Goal: Navigation & Orientation: Find specific page/section

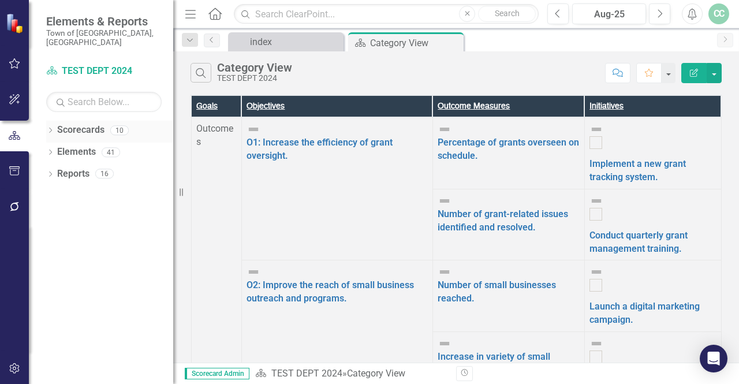
click at [89, 124] on link "Scorecards" at bounding box center [80, 130] width 47 height 13
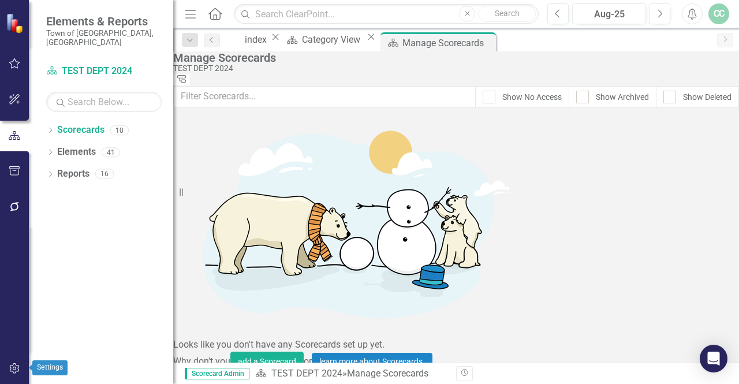
click at [13, 373] on icon "button" at bounding box center [14, 368] width 10 height 10
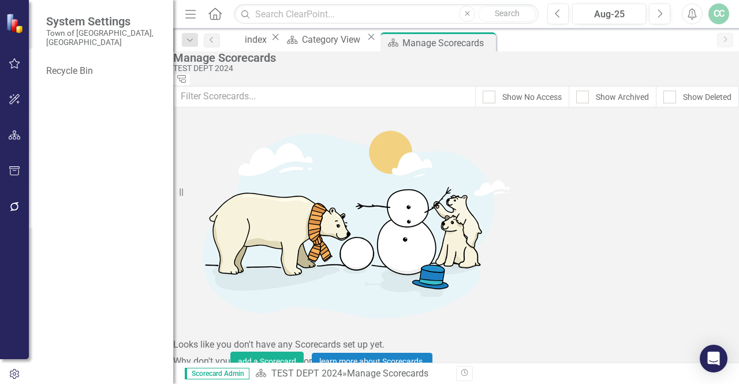
click at [11, 27] on img at bounding box center [16, 23] width 20 height 20
click at [13, 62] on icon "button" at bounding box center [15, 63] width 12 height 9
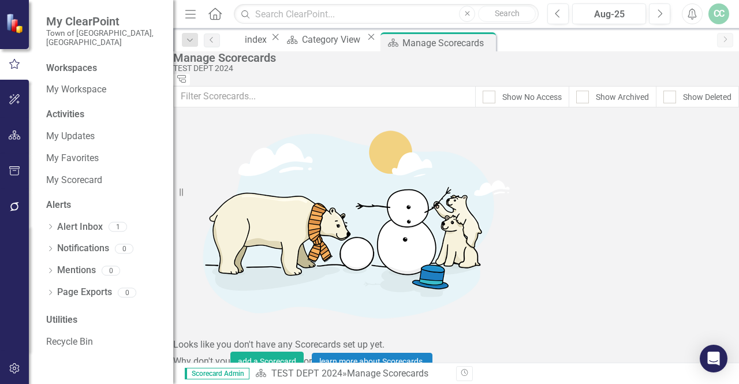
click at [722, 16] on div "CC" at bounding box center [719, 13] width 21 height 21
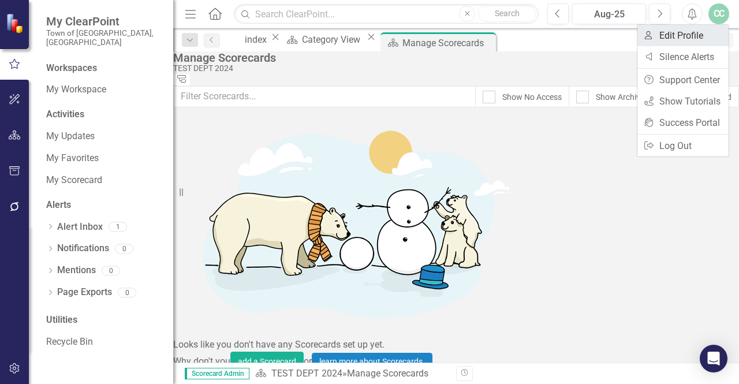
click at [692, 32] on link "User Edit Profile" at bounding box center [683, 35] width 91 height 21
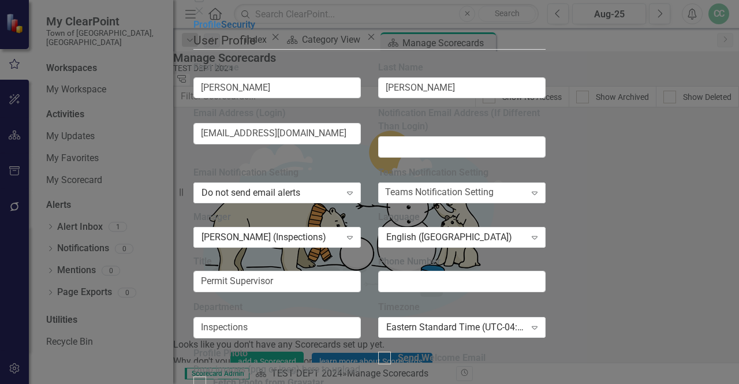
click at [221, 30] on link "Security" at bounding box center [238, 24] width 34 height 11
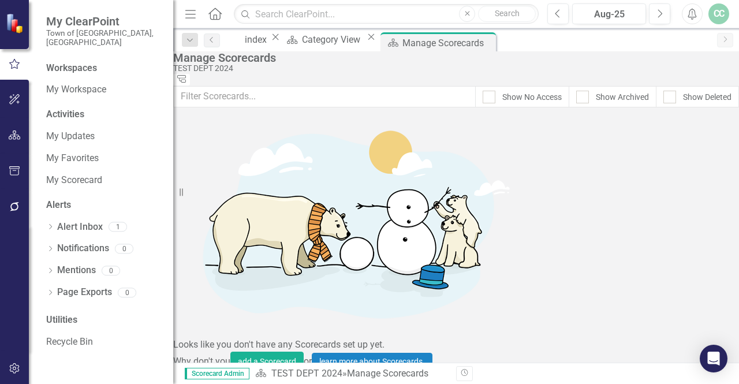
scroll to position [126, 0]
click at [364, 44] on div "Category View" at bounding box center [333, 39] width 62 height 14
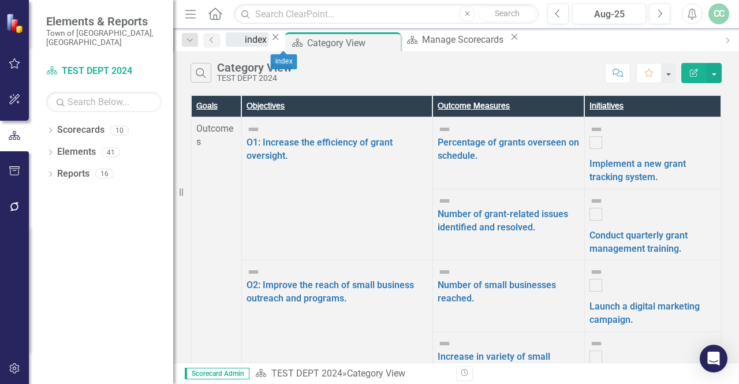
click at [269, 44] on div "index" at bounding box center [257, 39] width 24 height 14
click at [269, 46] on div "index" at bounding box center [257, 39] width 24 height 14
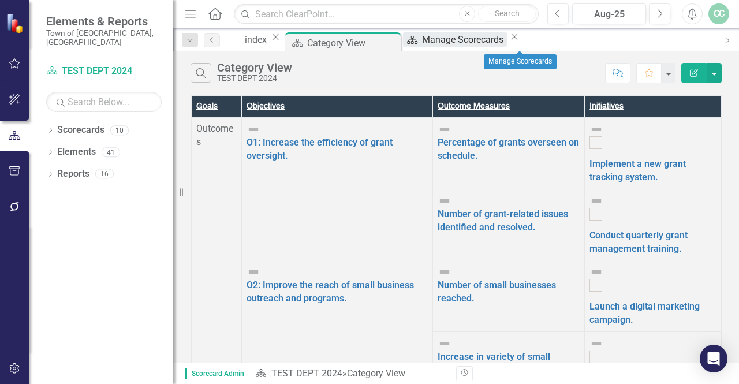
click at [507, 41] on div "Manage Scorecards" at bounding box center [464, 39] width 85 height 14
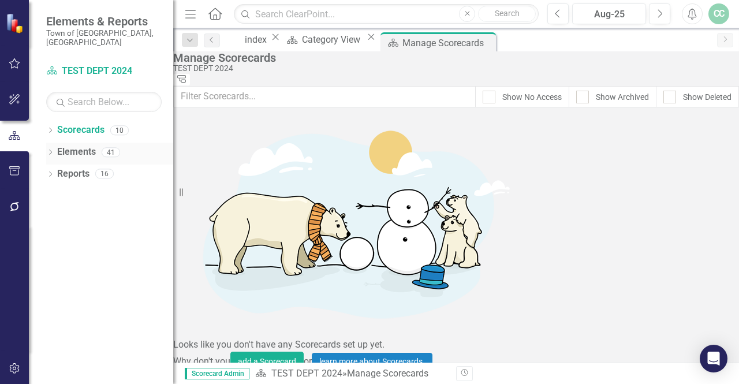
click at [83, 146] on link "Elements" at bounding box center [76, 152] width 39 height 13
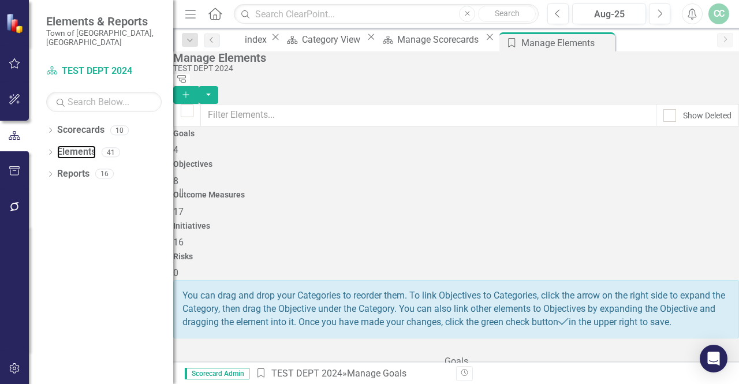
scroll to position [102, 0]
click at [281, 38] on icon "Close" at bounding box center [276, 36] width 12 height 9
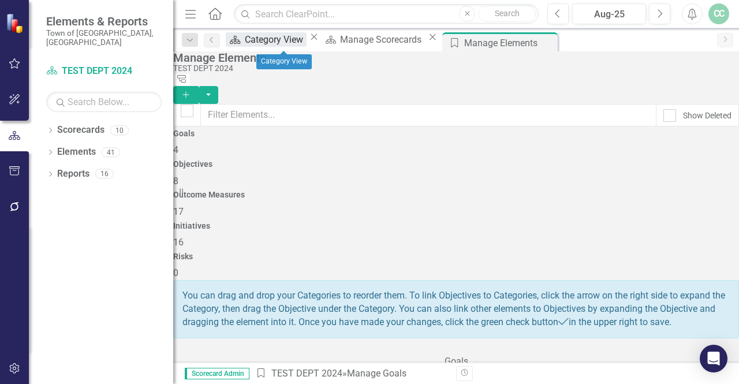
click at [307, 40] on div "Category View" at bounding box center [276, 39] width 62 height 14
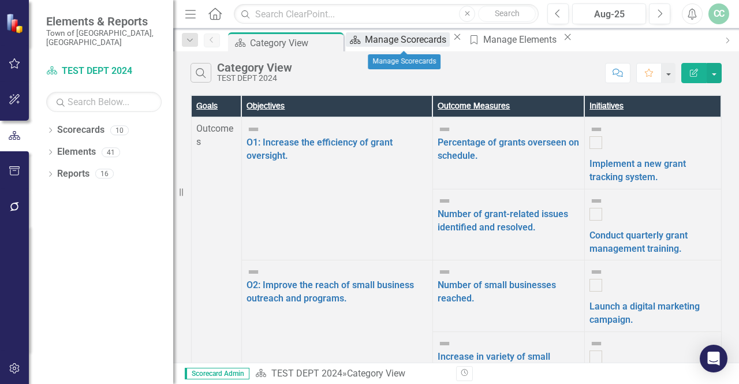
click at [399, 39] on div "Manage Scorecards" at bounding box center [407, 39] width 85 height 14
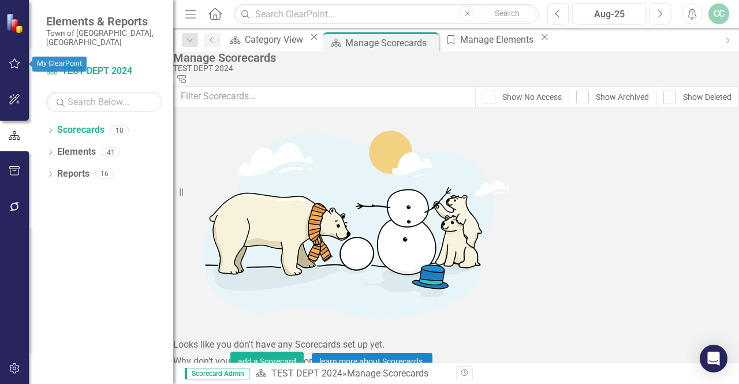
click at [13, 62] on icon "button" at bounding box center [15, 63] width 12 height 9
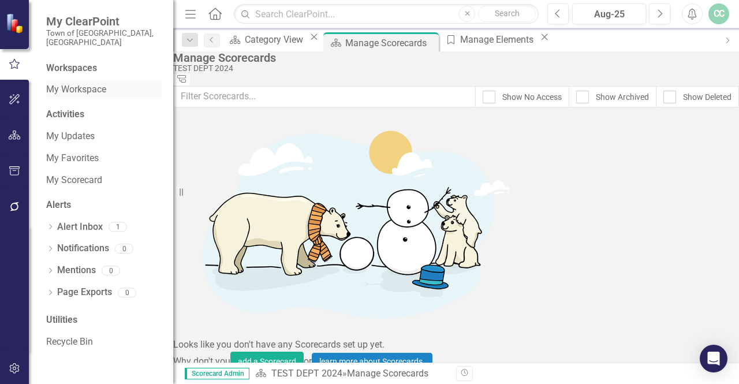
click at [78, 83] on link "My Workspace" at bounding box center [104, 89] width 116 height 13
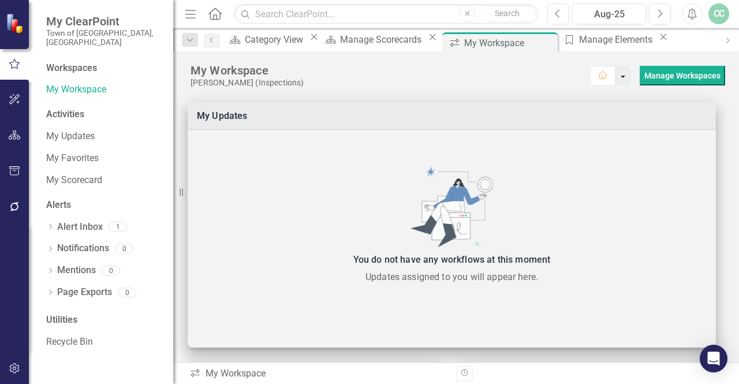
click at [616, 79] on button "button" at bounding box center [623, 76] width 15 height 20
click at [85, 62] on div "Workspaces" at bounding box center [71, 68] width 51 height 13
click at [18, 140] on button "button" at bounding box center [15, 136] width 26 height 24
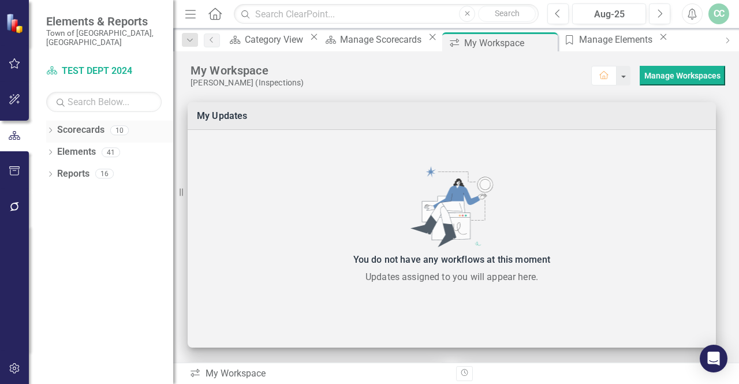
click at [79, 124] on link "Scorecards" at bounding box center [80, 130] width 47 height 13
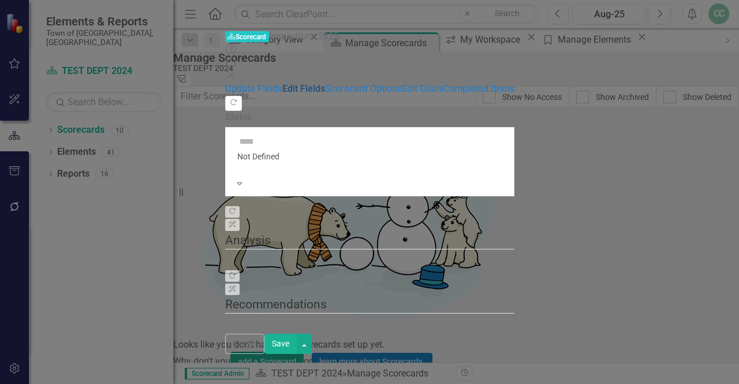
click at [282, 83] on link "Edit Fields" at bounding box center [303, 88] width 43 height 11
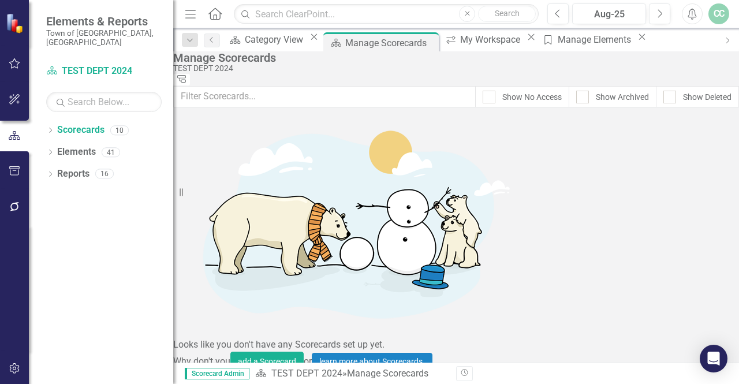
scroll to position [94, 0]
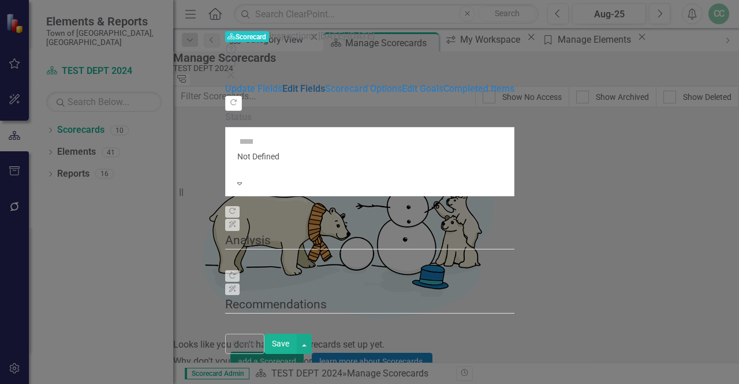
click at [282, 83] on link "Edit Fields" at bounding box center [303, 88] width 43 height 11
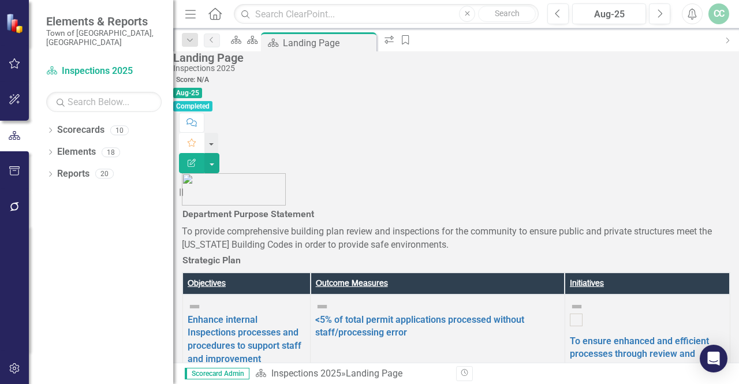
click at [197, 139] on icon "Favorite" at bounding box center [192, 143] width 10 height 8
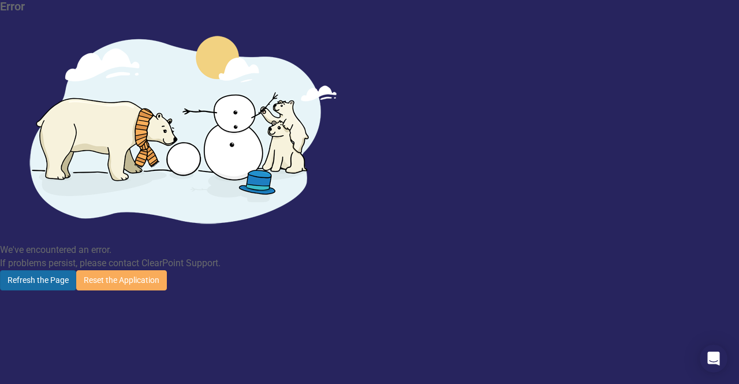
click at [76, 270] on button "Refresh the Page" at bounding box center [38, 280] width 76 height 20
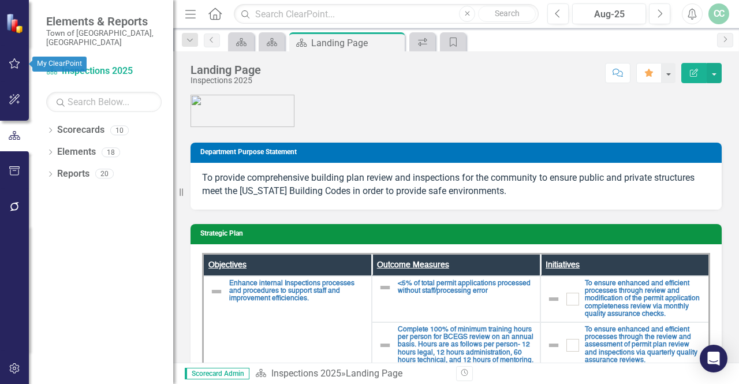
click at [21, 62] on button "button" at bounding box center [15, 64] width 26 height 24
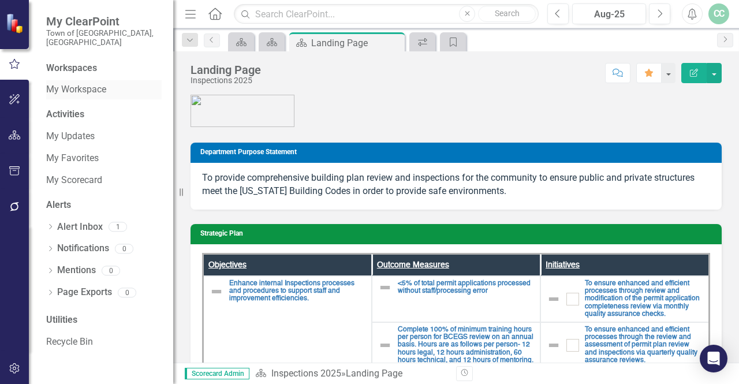
click at [77, 84] on link "My Workspace" at bounding box center [104, 89] width 116 height 13
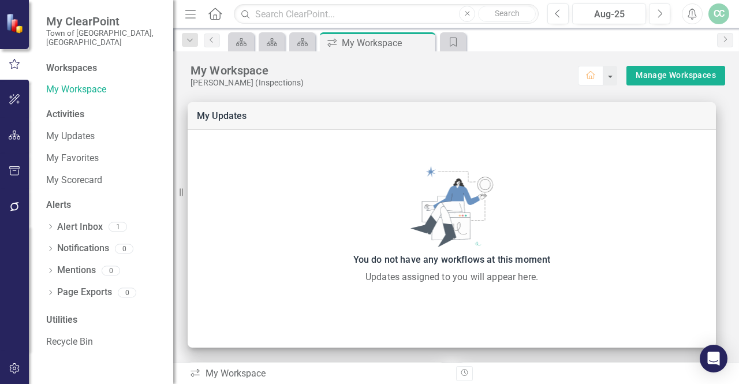
click at [60, 64] on div "Workspaces" at bounding box center [71, 68] width 51 height 13
click at [79, 62] on div "Workspaces" at bounding box center [71, 68] width 51 height 13
click at [101, 83] on link "My Workspace" at bounding box center [104, 89] width 116 height 13
click at [645, 79] on link "Manage Workspaces" at bounding box center [676, 75] width 80 height 14
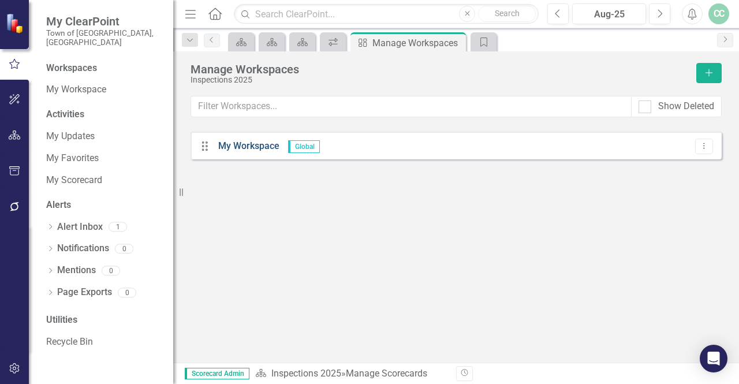
click at [225, 145] on link "My Workspace" at bounding box center [248, 145] width 61 height 11
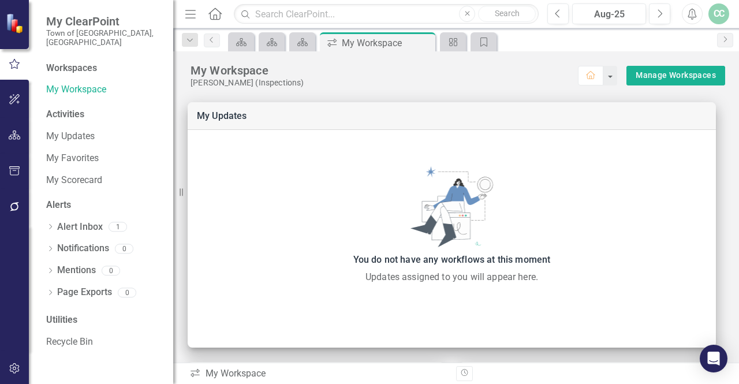
click at [15, 14] on img at bounding box center [16, 23] width 20 height 20
click at [14, 19] on img at bounding box center [16, 23] width 20 height 20
click at [213, 20] on link "Home" at bounding box center [215, 13] width 15 height 17
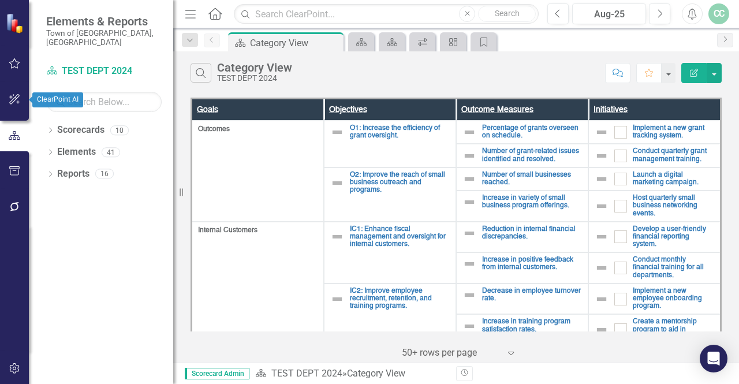
click at [13, 101] on icon "button" at bounding box center [15, 99] width 12 height 9
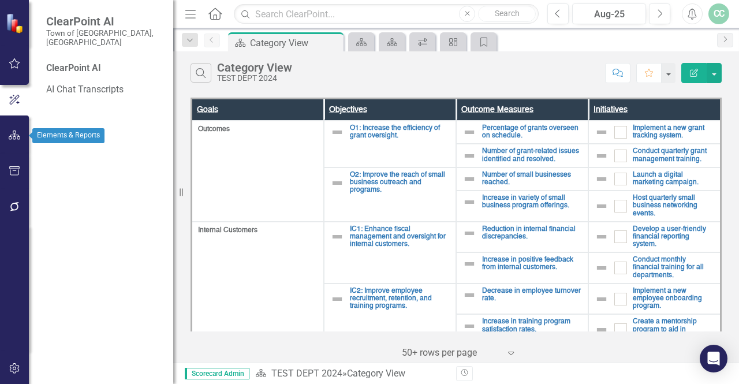
click at [23, 135] on button "button" at bounding box center [15, 136] width 26 height 24
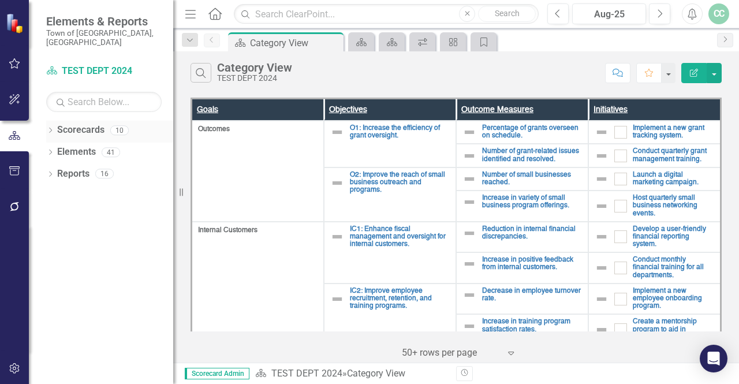
click at [87, 124] on link "Scorecards" at bounding box center [80, 130] width 47 height 13
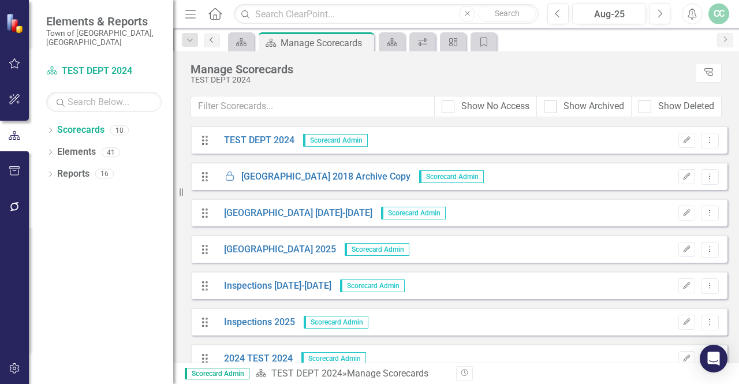
click at [217, 38] on link "Previous" at bounding box center [212, 41] width 16 height 14
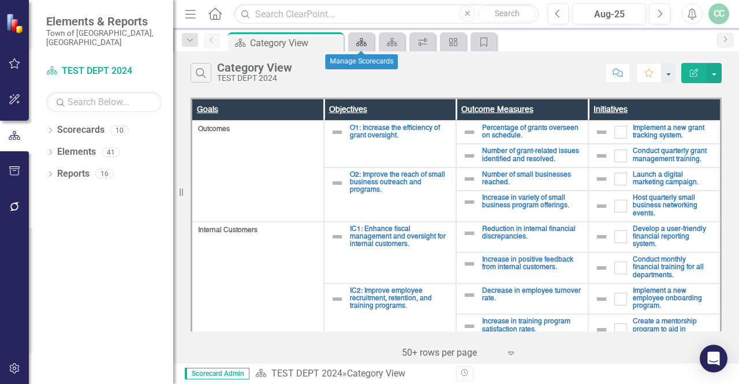
click at [369, 38] on link "Scorecard" at bounding box center [361, 42] width 20 height 14
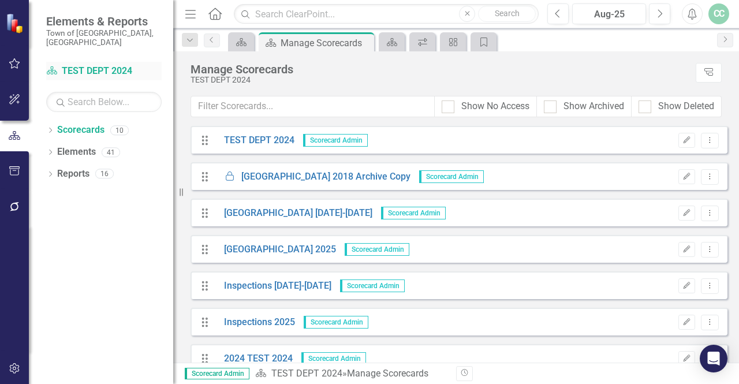
click at [91, 65] on link "Scorecard TEST DEPT 2024" at bounding box center [104, 71] width 116 height 13
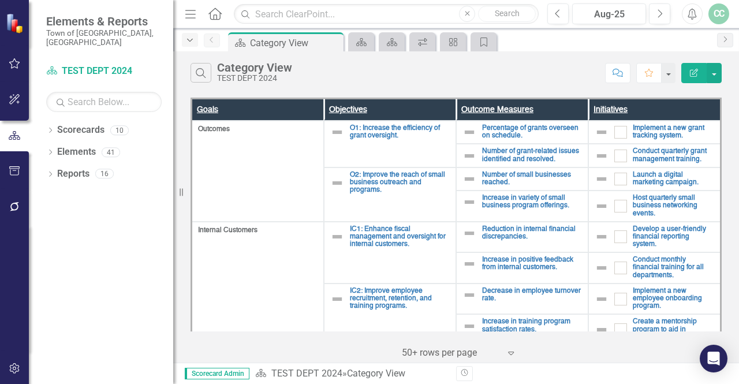
click at [188, 40] on icon "button" at bounding box center [190, 40] width 6 height 3
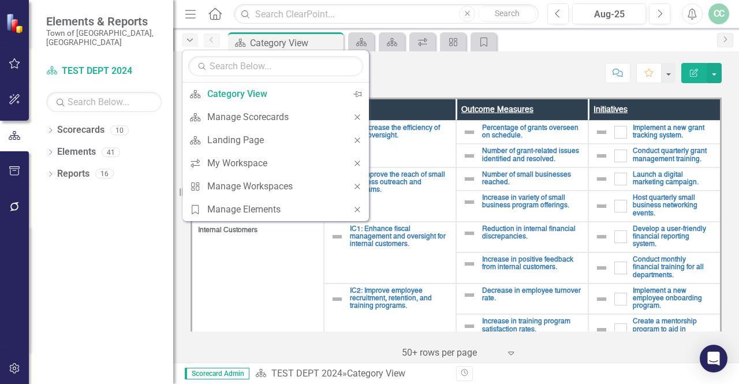
click at [188, 40] on icon "button" at bounding box center [190, 40] width 6 height 3
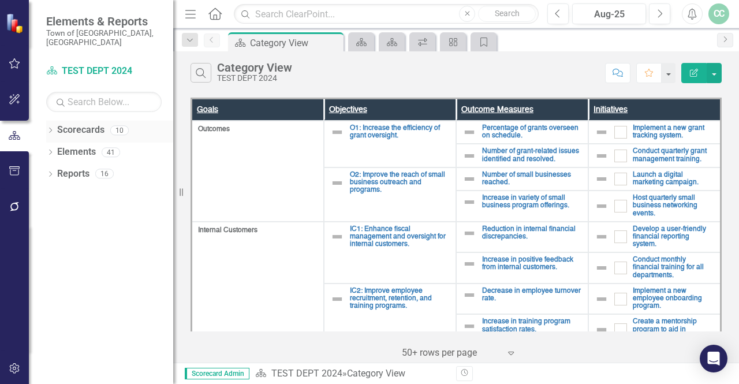
click at [54, 121] on div "Dropdown Scorecards 10" at bounding box center [109, 132] width 127 height 22
click at [50, 128] on icon at bounding box center [50, 130] width 3 height 5
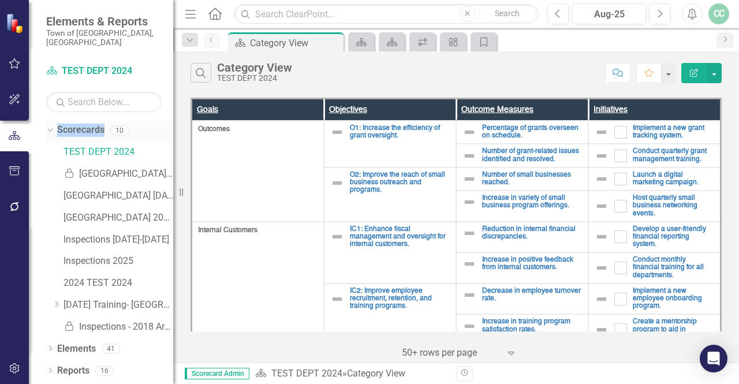
click at [50, 126] on icon "Dropdown" at bounding box center [49, 130] width 6 height 8
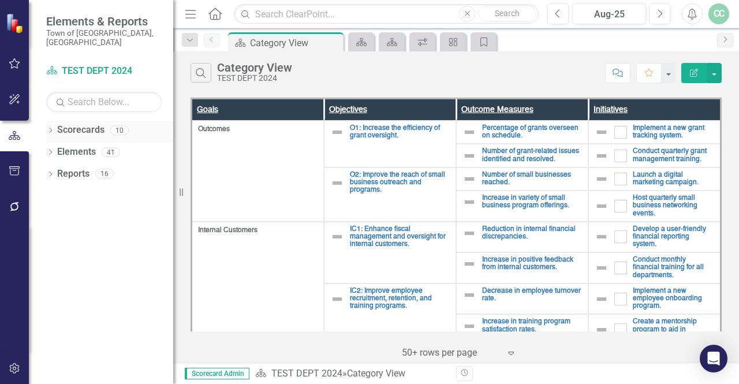
click at [50, 128] on icon at bounding box center [50, 130] width 3 height 5
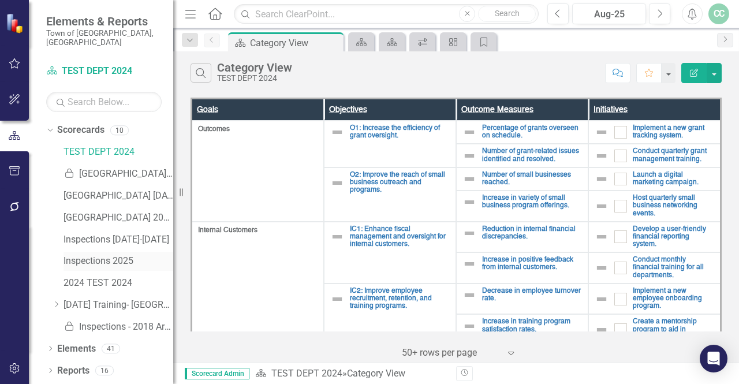
click at [105, 255] on link "Inspections 2025" at bounding box center [119, 261] width 110 height 13
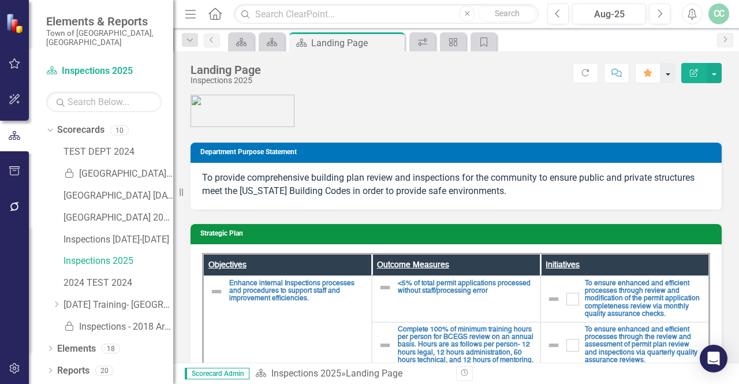
click at [670, 71] on button "button" at bounding box center [668, 73] width 15 height 20
click at [716, 358] on icon "Open Intercom Messenger" at bounding box center [713, 358] width 13 height 15
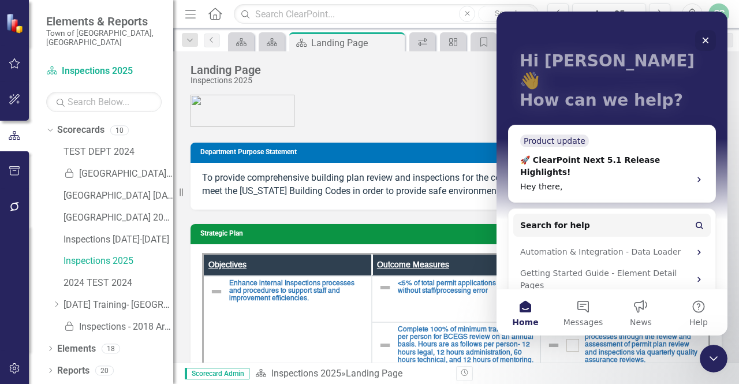
scroll to position [58, 0]
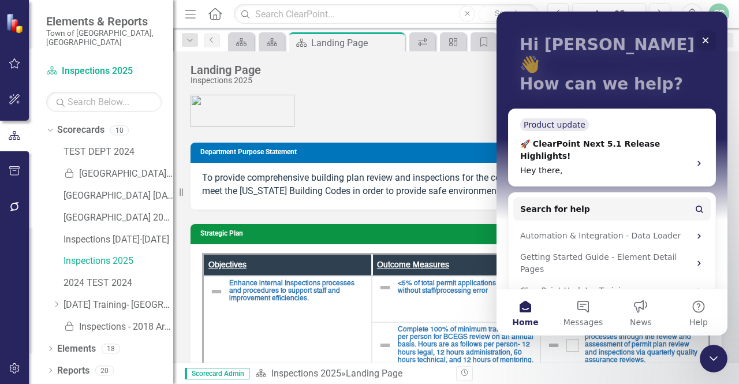
click at [384, 76] on div "Score: N/A Aug-25 Completed Refresh Comment Favorite Edit Report" at bounding box center [494, 73] width 455 height 20
click at [358, 47] on div "Landing Page" at bounding box center [342, 43] width 62 height 14
click at [382, 43] on icon "Pin" at bounding box center [380, 43] width 9 height 12
click at [709, 38] on icon "Close" at bounding box center [705, 40] width 9 height 9
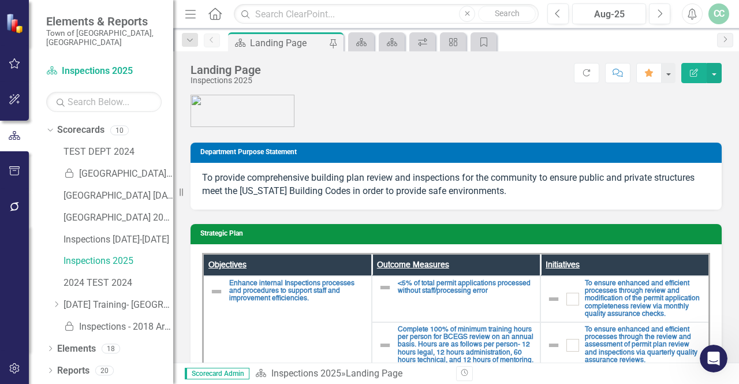
scroll to position [0, 0]
click at [694, 10] on icon "button" at bounding box center [693, 14] width 9 height 12
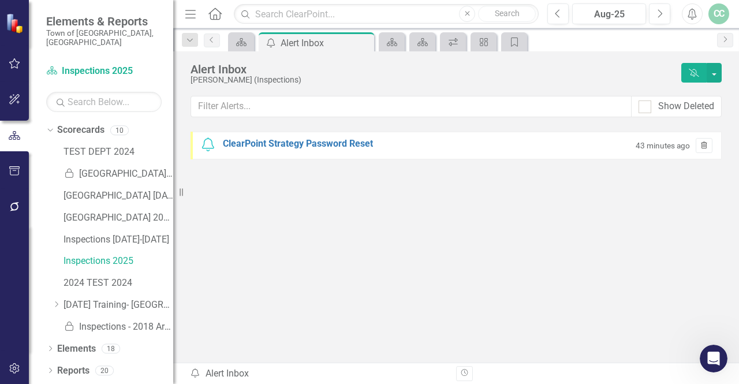
click at [696, 150] on button "Trash" at bounding box center [704, 145] width 17 height 15
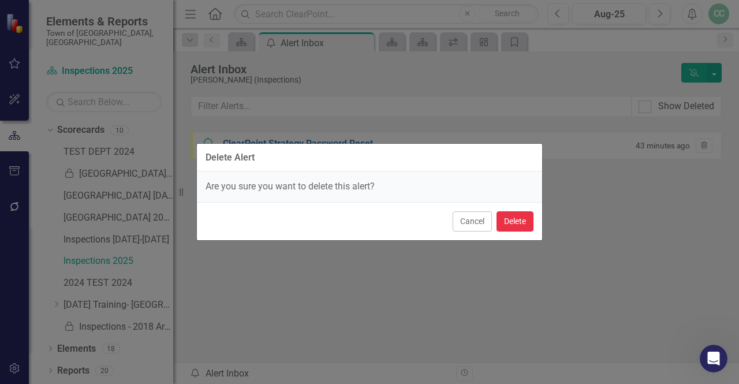
click at [510, 223] on button "Delete" at bounding box center [515, 221] width 37 height 20
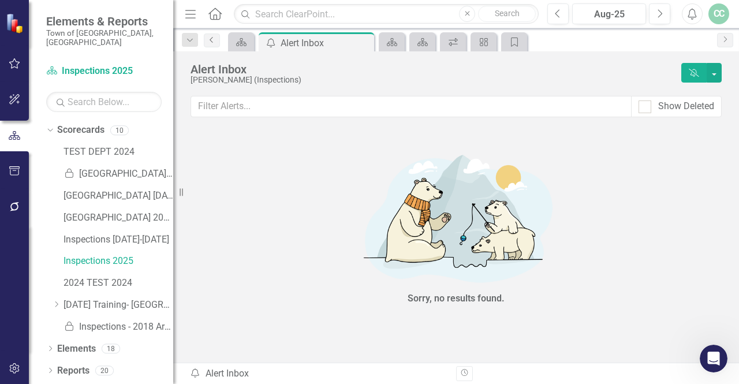
click at [216, 40] on icon "Previous" at bounding box center [211, 39] width 9 height 7
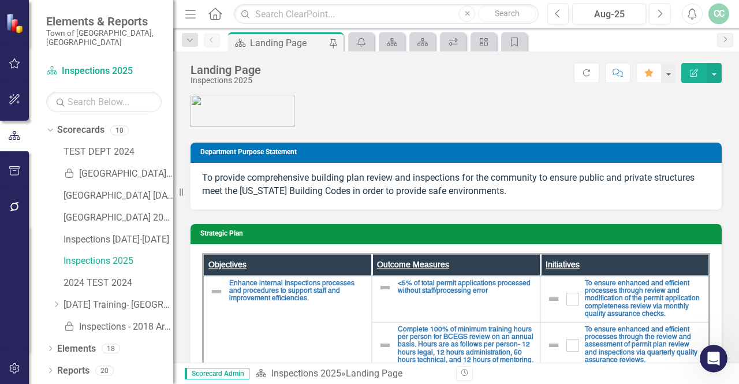
click at [288, 44] on div "Landing Page" at bounding box center [288, 43] width 76 height 14
click at [719, 11] on div "CC" at bounding box center [719, 13] width 21 height 21
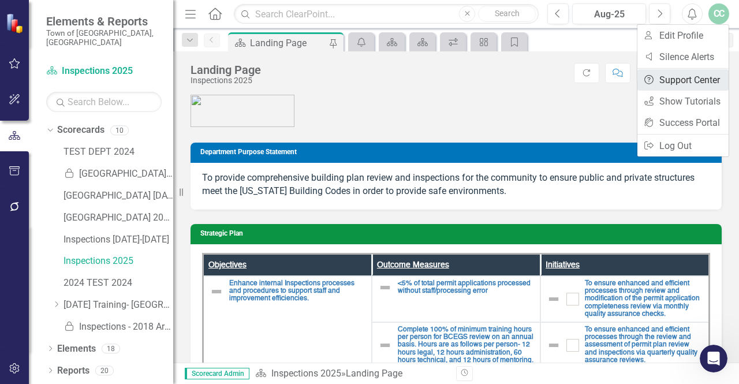
click at [698, 78] on link "Help Support Center" at bounding box center [683, 79] width 91 height 21
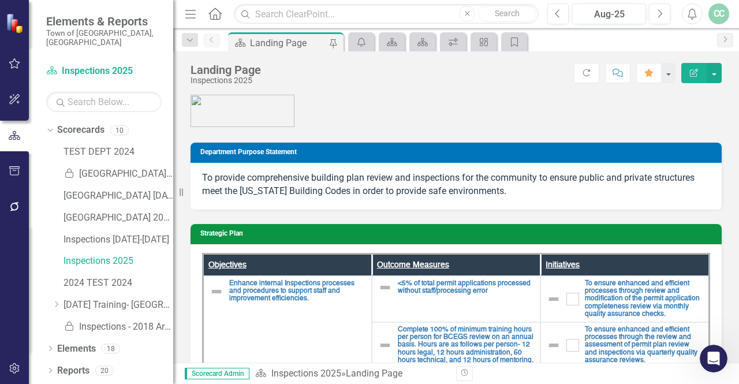
click at [719, 17] on div "CC" at bounding box center [719, 13] width 21 height 21
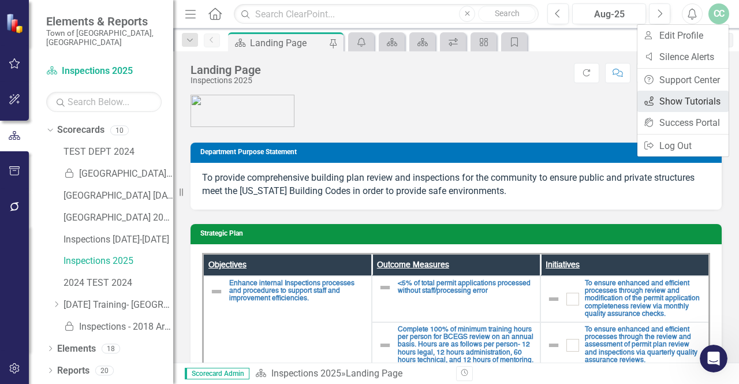
click at [690, 103] on link "icon.tutorial Show Tutorials" at bounding box center [683, 101] width 91 height 21
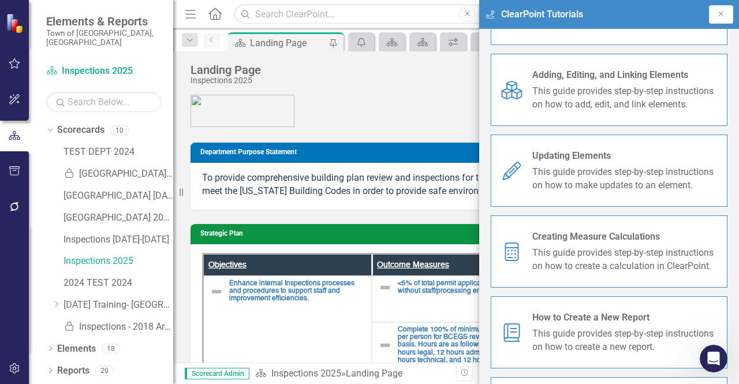
scroll to position [146, 0]
click at [614, 253] on span "This guide provides step-by-step instructions on how to create a calculation in…" at bounding box center [626, 259] width 186 height 27
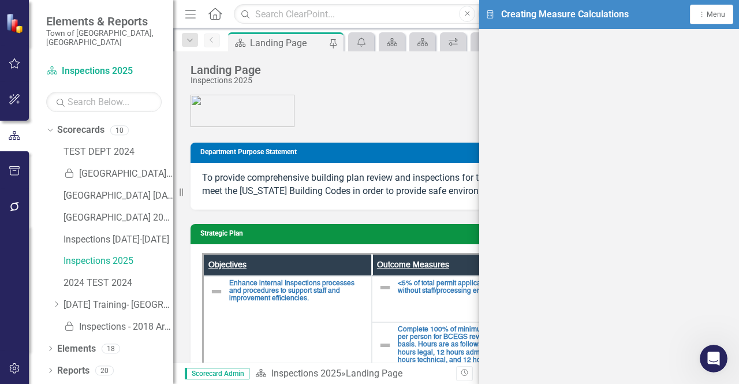
scroll to position [3, 0]
click at [418, 91] on div "Landing Page Inspections 2025 Score: N/A Aug-25 Completed Refresh Comment Favor…" at bounding box center [456, 206] width 566 height 311
click at [706, 12] on icon "Dropdown Menu" at bounding box center [702, 14] width 9 height 7
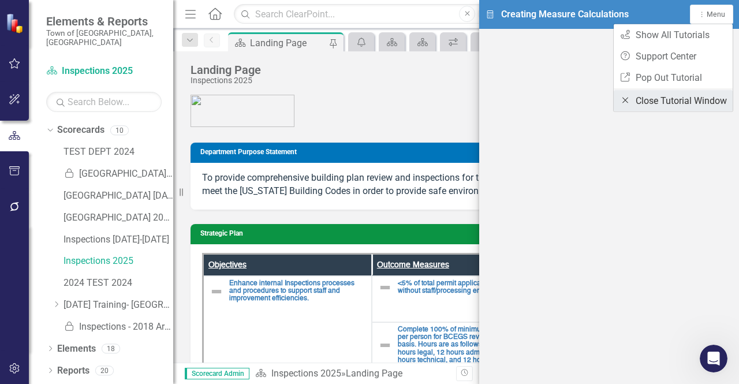
click at [657, 100] on link "Close Close Tutorial Window" at bounding box center [673, 100] width 119 height 21
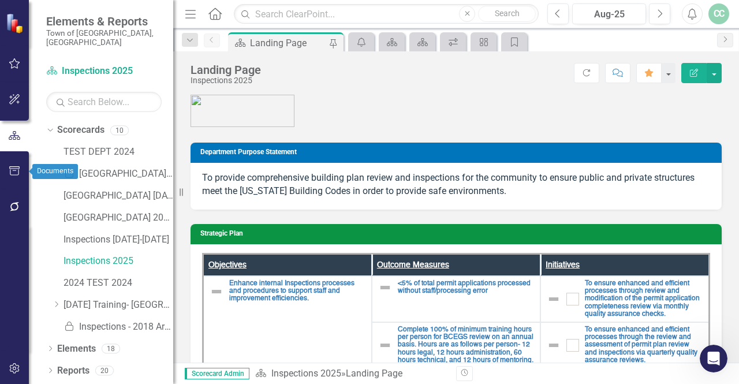
click at [9, 169] on icon "button" at bounding box center [15, 170] width 12 height 9
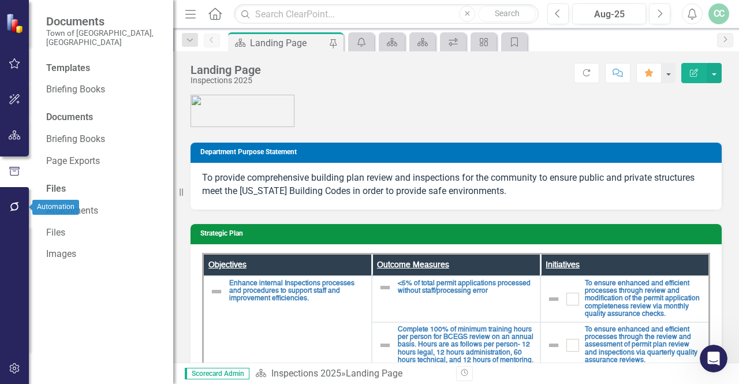
click at [20, 205] on icon "button" at bounding box center [15, 206] width 12 height 9
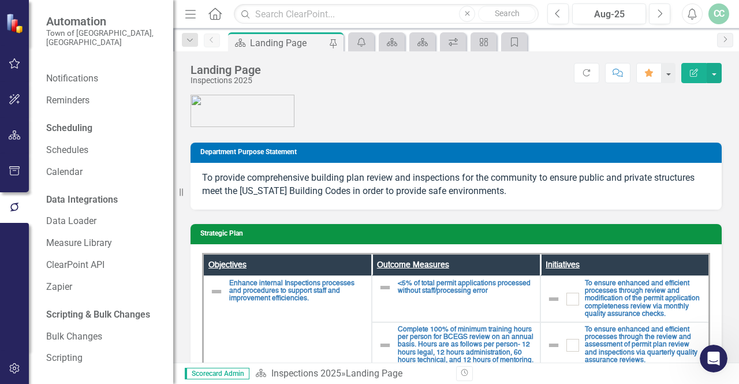
scroll to position [43, 0]
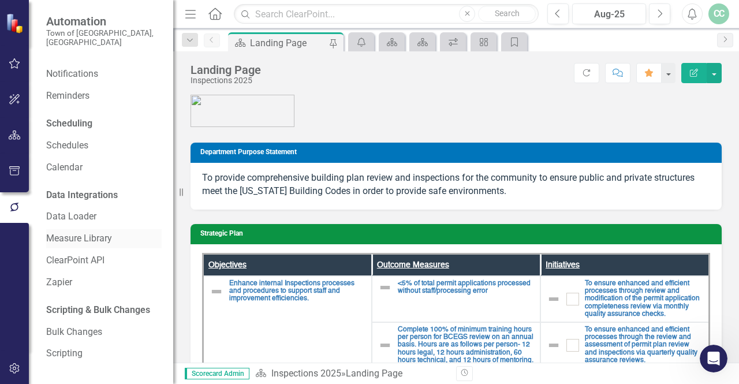
click at [99, 240] on link "Measure Library" at bounding box center [104, 238] width 116 height 13
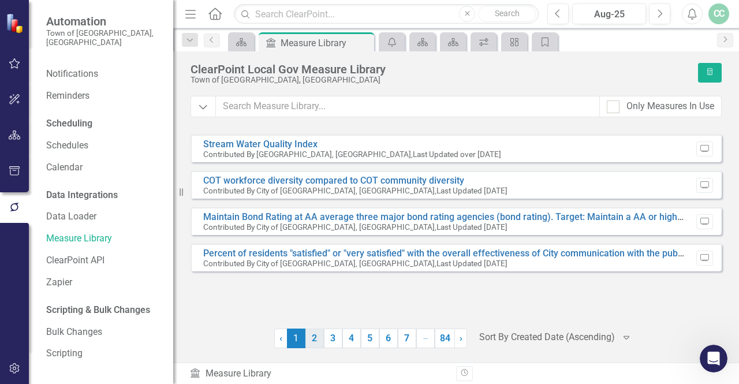
click at [318, 345] on link "2" at bounding box center [315, 339] width 18 height 20
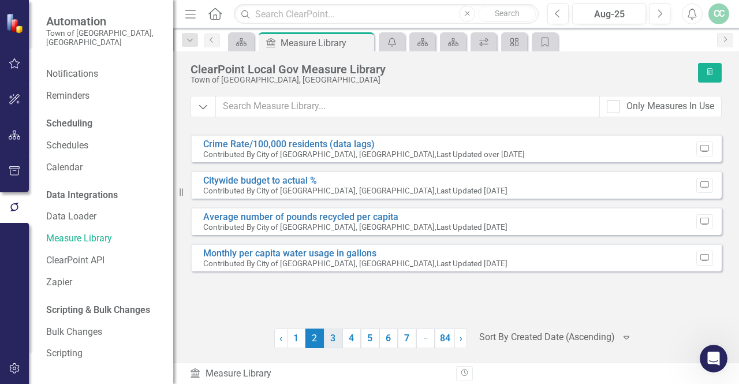
click at [336, 344] on link "3" at bounding box center [333, 339] width 18 height 20
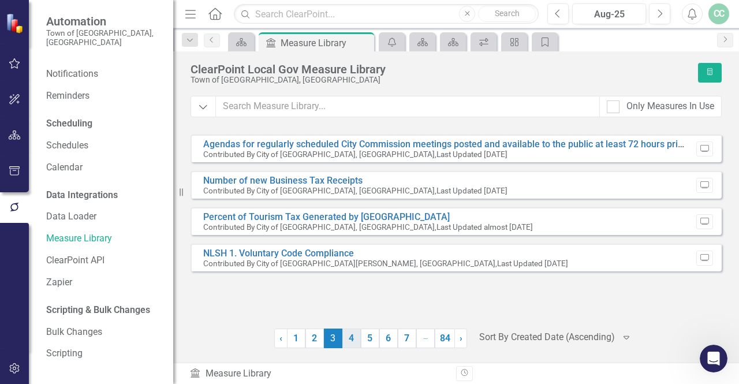
click at [351, 343] on link "4" at bounding box center [352, 339] width 18 height 20
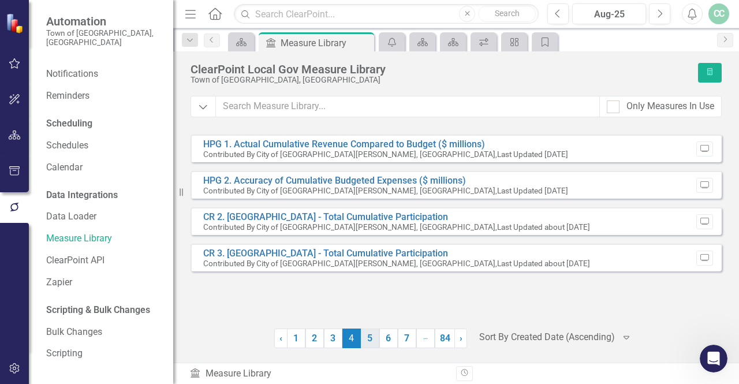
click at [367, 342] on link "5" at bounding box center [370, 339] width 18 height 20
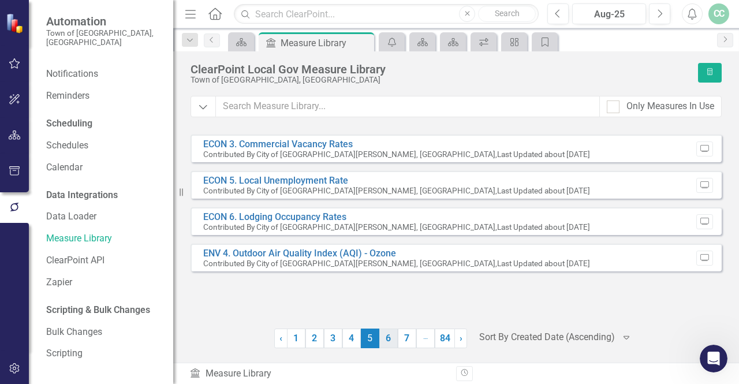
click at [386, 341] on link "6" at bounding box center [389, 339] width 18 height 20
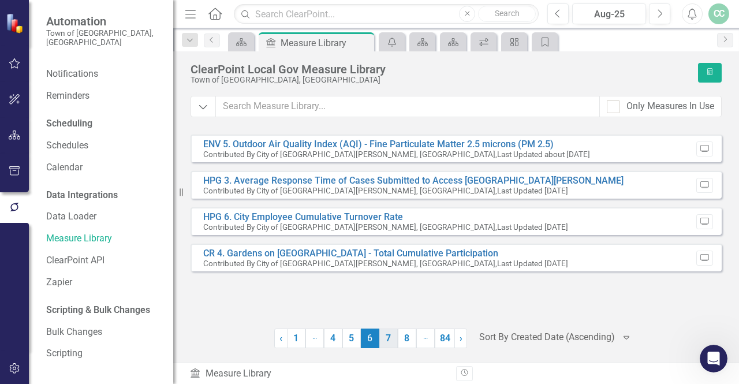
click at [389, 337] on link "7" at bounding box center [389, 339] width 18 height 20
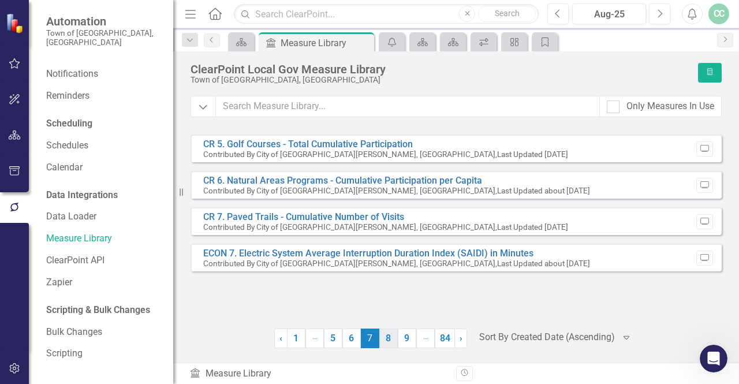
click at [392, 336] on link "8" at bounding box center [389, 339] width 18 height 20
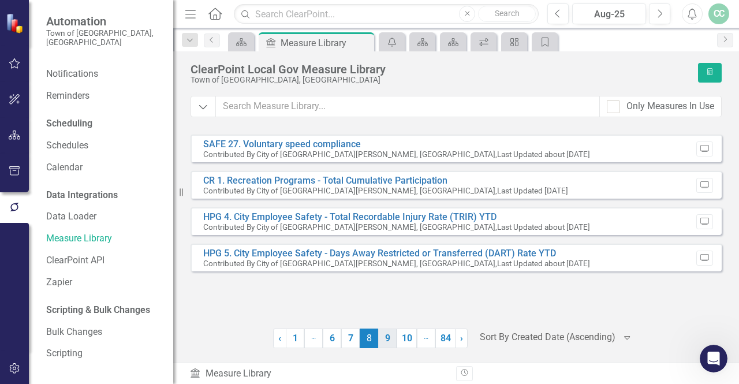
click at [387, 341] on link "9" at bounding box center [387, 339] width 18 height 20
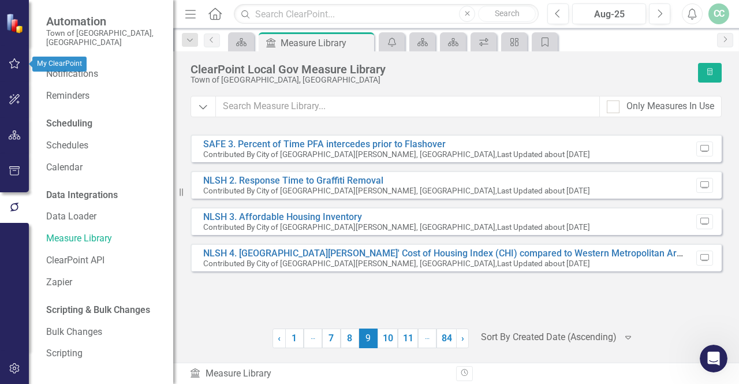
click at [12, 67] on icon "button" at bounding box center [15, 63] width 12 height 9
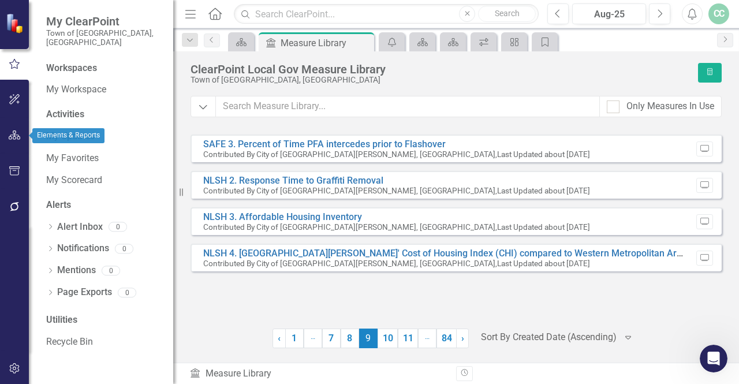
click at [6, 138] on button "button" at bounding box center [15, 136] width 26 height 24
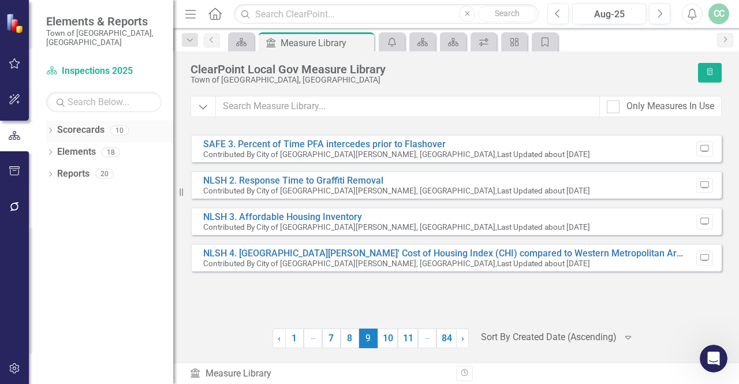
click at [51, 127] on div "Dropdown" at bounding box center [50, 132] width 8 height 10
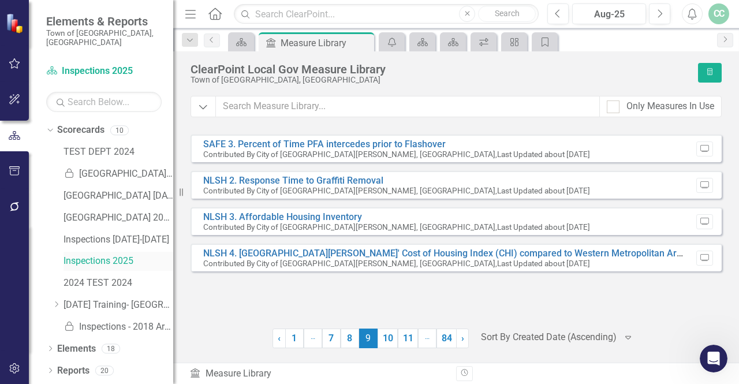
click at [111, 255] on link "Inspections 2025" at bounding box center [119, 261] width 110 height 13
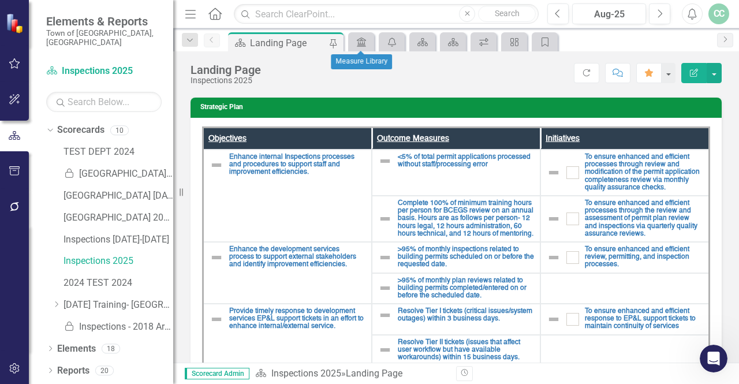
click at [362, 33] on div "Measure Library" at bounding box center [361, 41] width 26 height 19
click at [358, 40] on icon "Measure Library" at bounding box center [362, 42] width 12 height 9
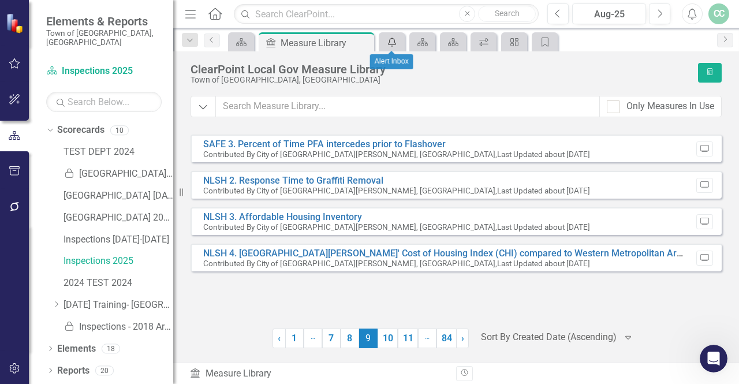
click at [395, 38] on icon "icon.alertInbox" at bounding box center [392, 42] width 12 height 9
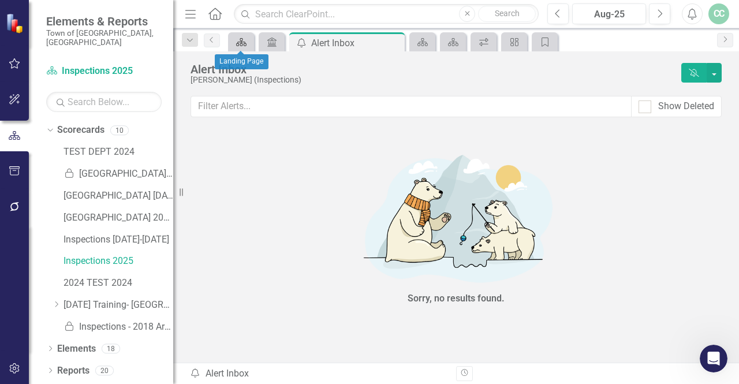
click at [241, 44] on icon "Scorecard" at bounding box center [242, 42] width 12 height 9
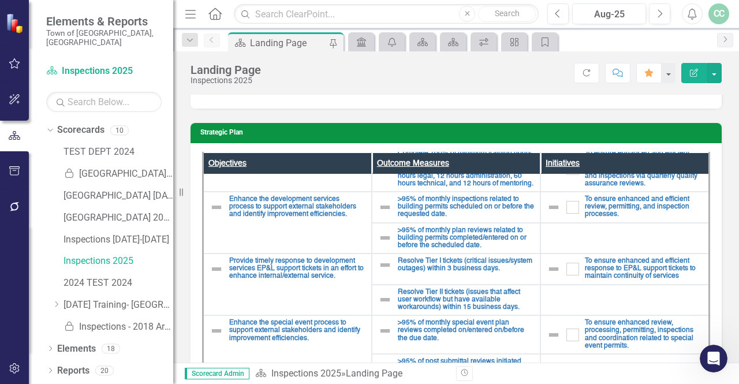
scroll to position [99, 0]
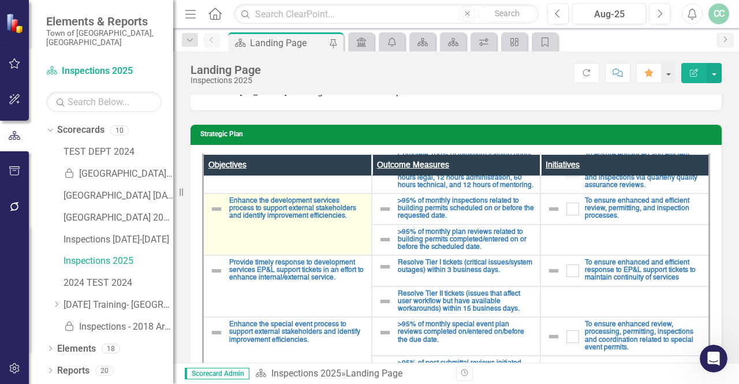
click at [287, 217] on td "Enhance the development services process to support external stakeholders and i…" at bounding box center [287, 225] width 169 height 62
click at [285, 198] on link "Enhance the development services process to support external stakeholders and i…" at bounding box center [297, 209] width 136 height 23
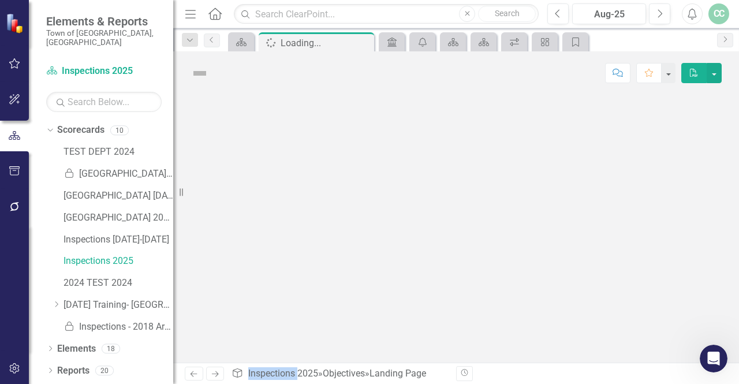
click at [285, 197] on div at bounding box center [456, 229] width 566 height 268
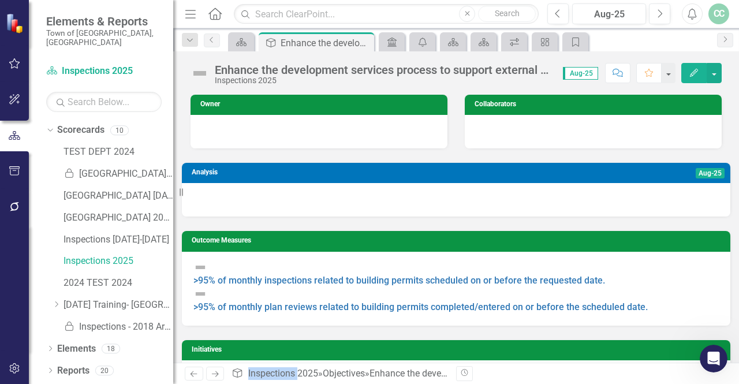
click at [358, 198] on div at bounding box center [456, 200] width 549 height 34
click at [278, 371] on link "Inspections 2025" at bounding box center [283, 373] width 70 height 11
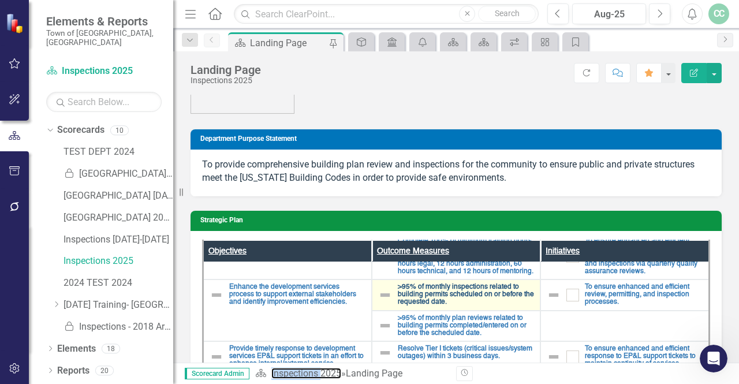
scroll to position [14, 0]
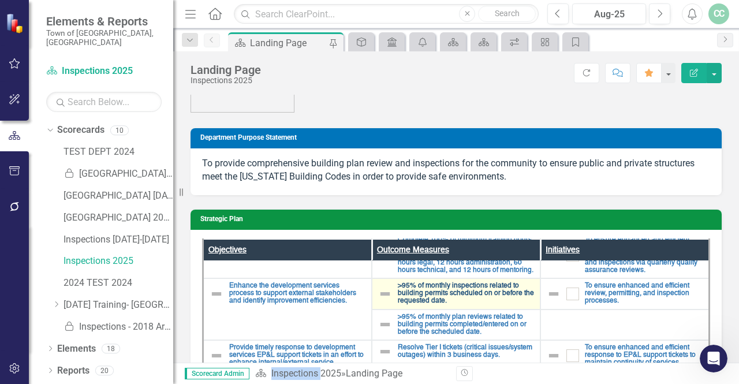
click at [461, 296] on link ">95% of monthly inspections related to building permits scheduled on or before …" at bounding box center [466, 293] width 136 height 23
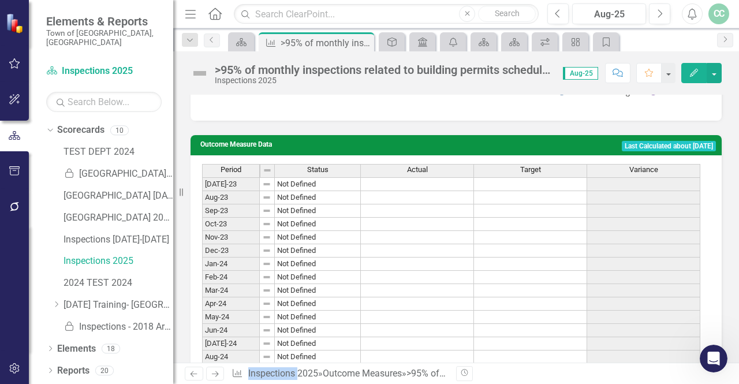
scroll to position [884, 0]
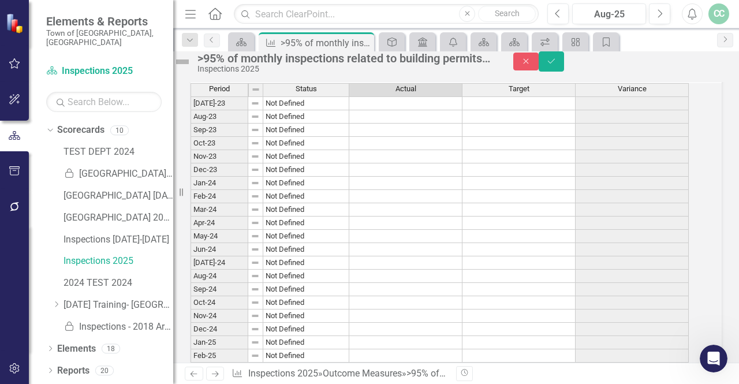
scroll to position [891, 0]
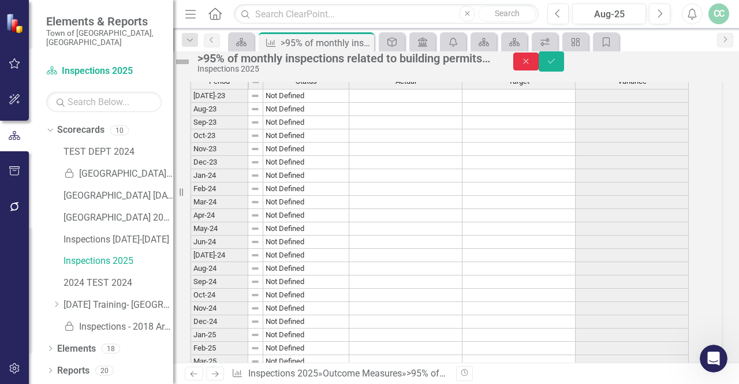
click at [539, 70] on button "Close" at bounding box center [526, 62] width 25 height 18
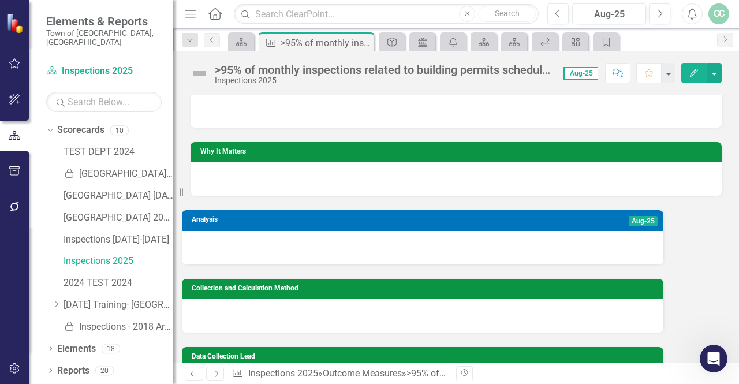
scroll to position [0, 0]
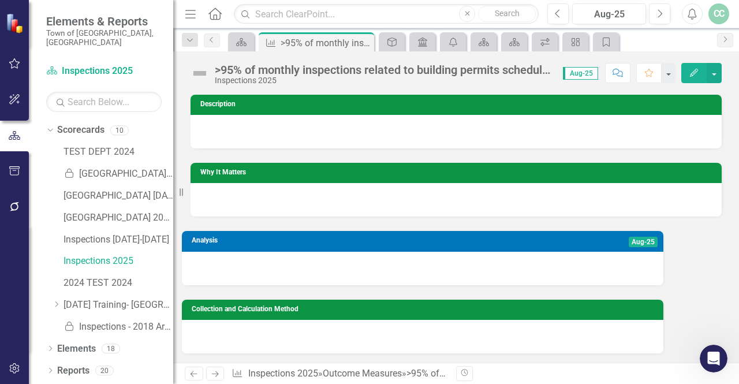
click at [629, 243] on span "Aug-25" at bounding box center [643, 242] width 29 height 10
click at [580, 75] on span "Aug-25" at bounding box center [580, 73] width 35 height 13
click at [284, 377] on link "Inspections 2025" at bounding box center [283, 373] width 70 height 11
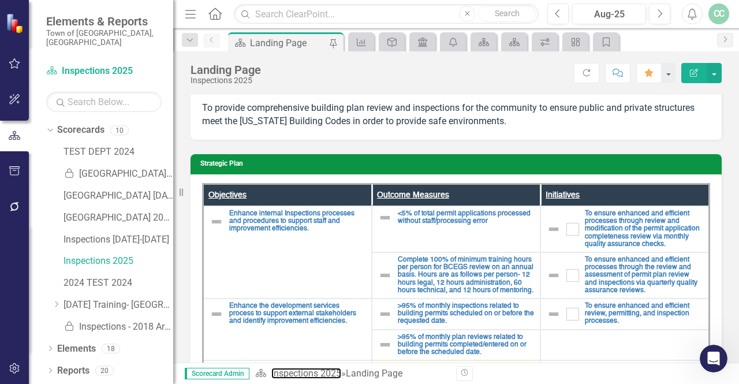
scroll to position [83, 0]
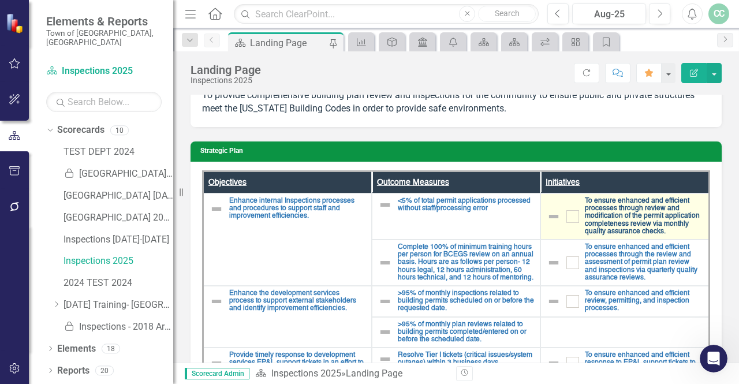
click at [638, 221] on link "To ensure enhanced and efficient processes through review and modification of t…" at bounding box center [644, 217] width 118 height 38
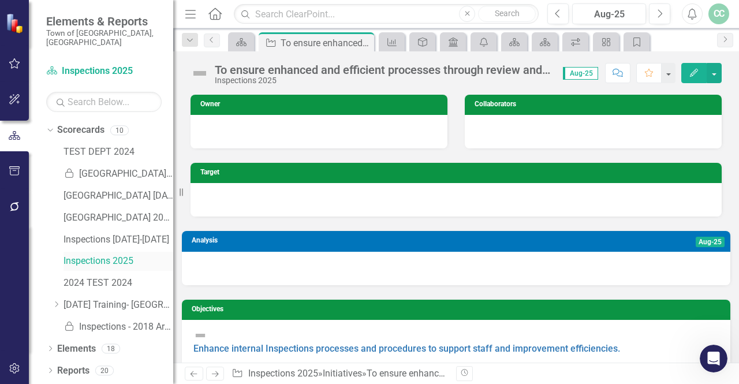
click at [105, 255] on link "Inspections 2025" at bounding box center [119, 261] width 110 height 13
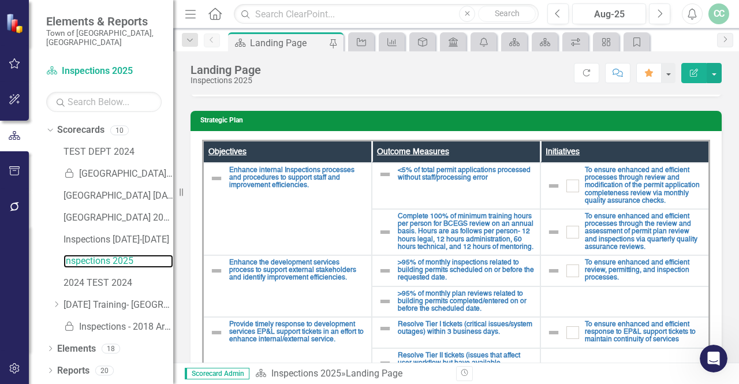
scroll to position [114, 0]
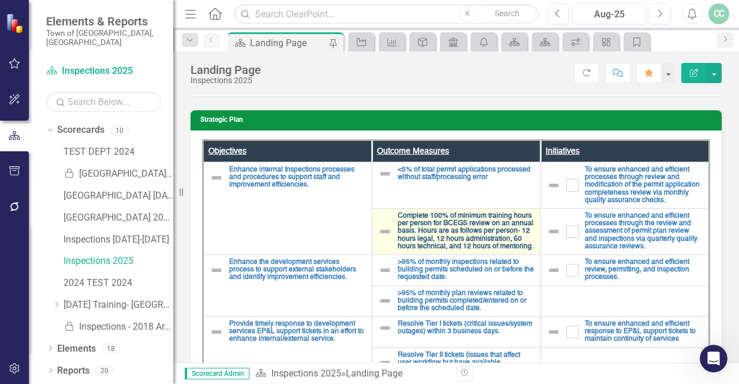
click at [459, 228] on link "Complete 100% of minimum training hours per person for BCEGS review on an annua…" at bounding box center [466, 232] width 136 height 38
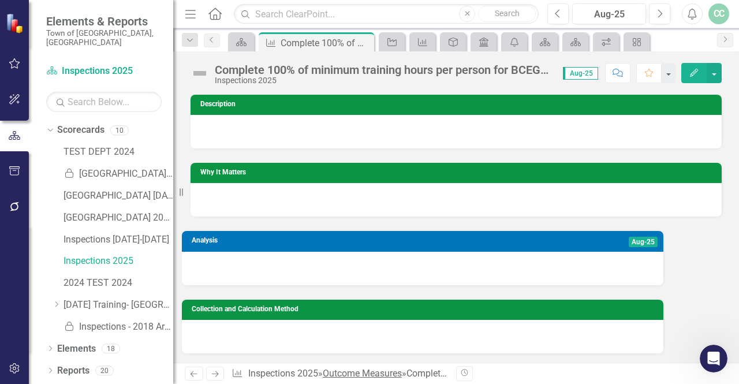
click at [369, 371] on link "Outcome Measures" at bounding box center [362, 373] width 79 height 11
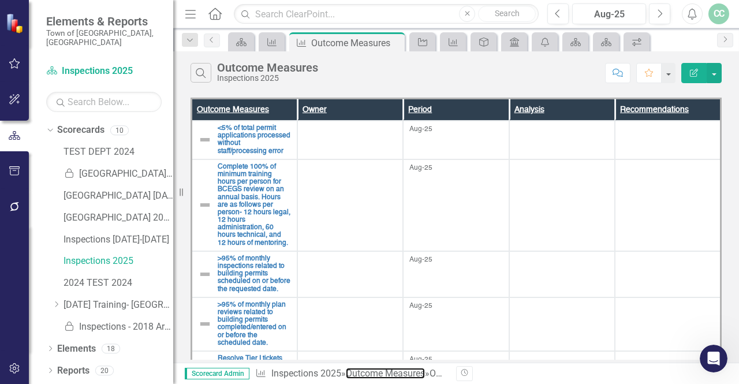
scroll to position [245, 0]
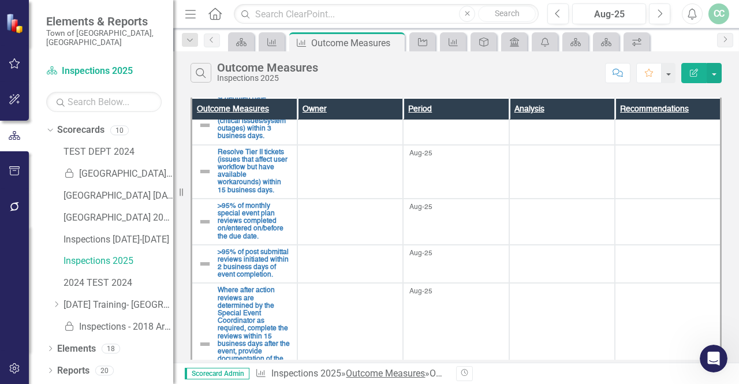
click at [392, 369] on link "Outcome Measures" at bounding box center [385, 373] width 79 height 11
click at [295, 381] on div "Outcome Measure Inspections 2025 » Outcome Measures » Outcome Measures" at bounding box center [351, 373] width 192 height 13
click at [293, 374] on link "Inspections 2025" at bounding box center [307, 373] width 70 height 11
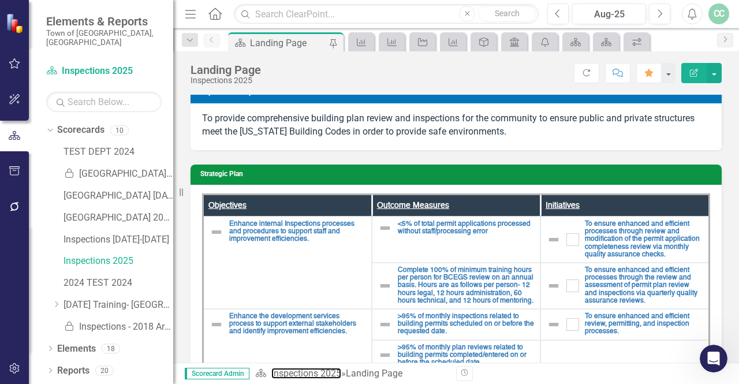
scroll to position [49, 0]
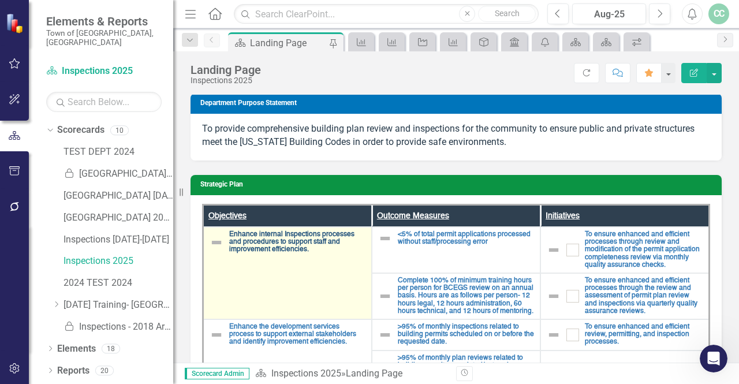
click at [307, 235] on link "Enhance internal Inspections processes and procedures to support staff and impr…" at bounding box center [297, 242] width 136 height 23
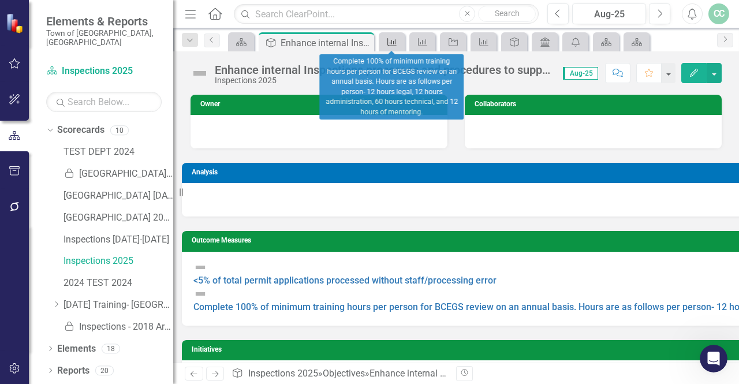
click at [389, 40] on icon "Outcome Measure" at bounding box center [392, 42] width 12 height 9
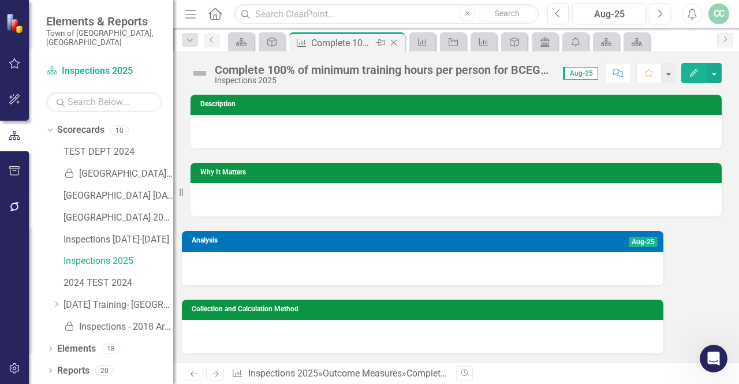
click at [395, 43] on icon "Close" at bounding box center [394, 42] width 12 height 9
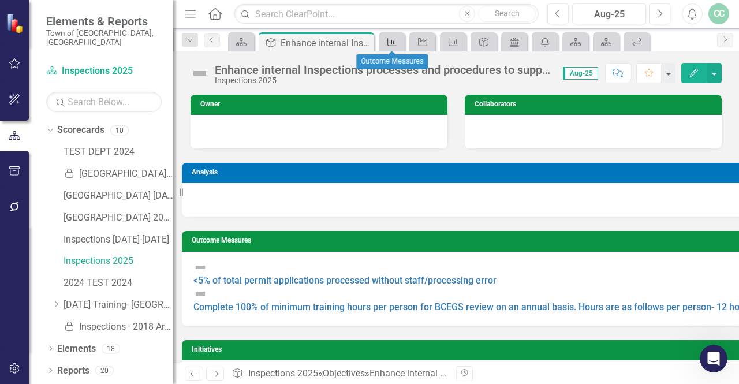
click at [395, 43] on icon at bounding box center [392, 42] width 9 height 8
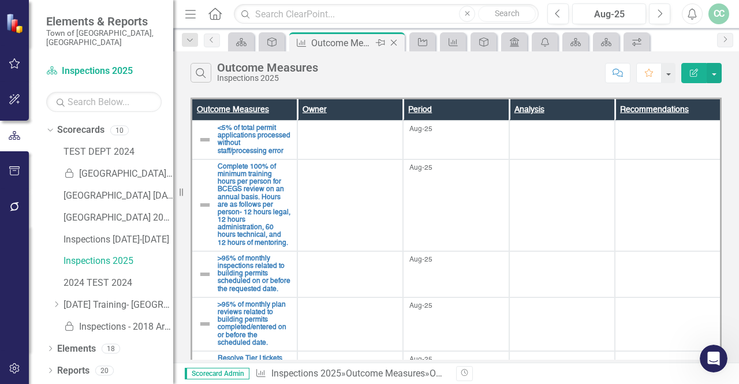
click at [395, 43] on icon "Close" at bounding box center [394, 42] width 12 height 9
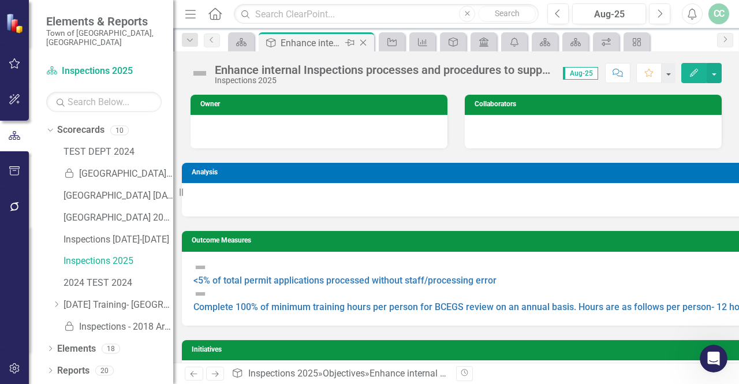
click at [364, 41] on icon at bounding box center [363, 43] width 6 height 6
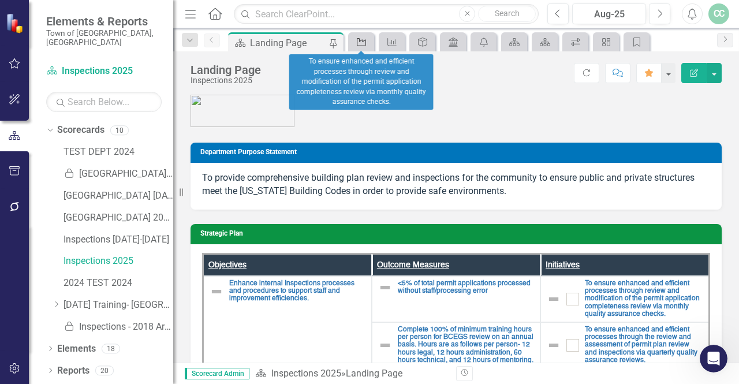
click at [363, 38] on icon "Initiative" at bounding box center [362, 42] width 12 height 9
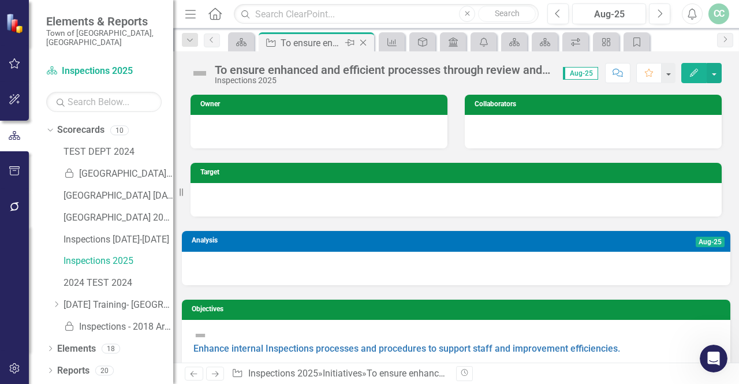
click at [364, 39] on icon "Close" at bounding box center [364, 42] width 12 height 9
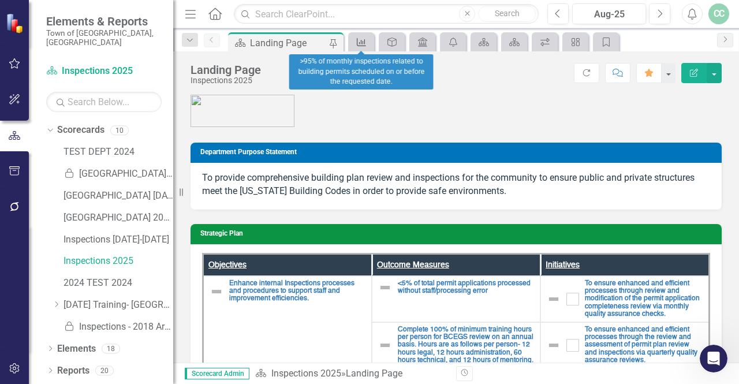
click at [364, 39] on icon "Outcome Measure" at bounding box center [362, 42] width 12 height 9
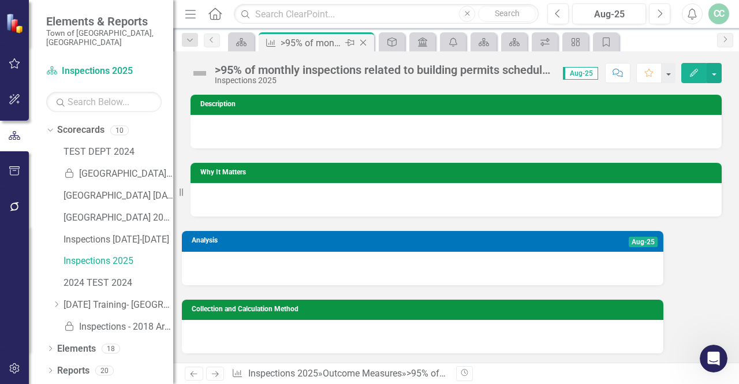
click at [362, 43] on icon at bounding box center [363, 43] width 6 height 6
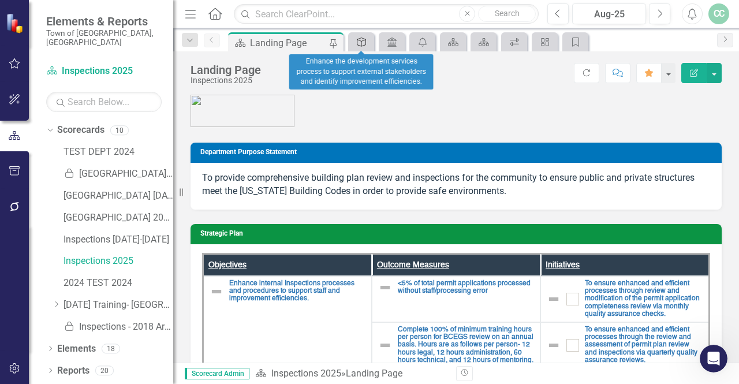
click at [363, 44] on icon "Objective" at bounding box center [362, 42] width 12 height 9
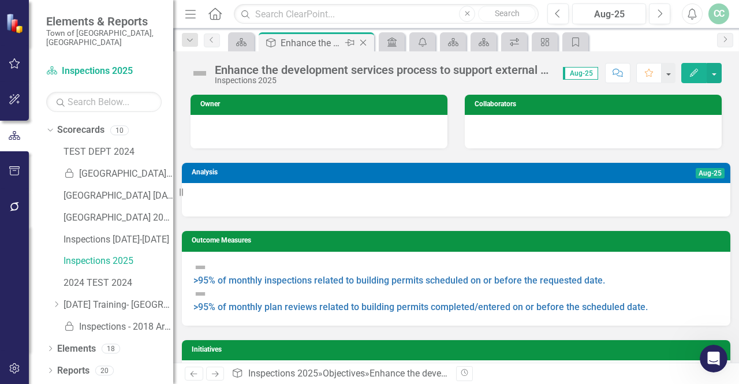
click at [363, 43] on icon "Close" at bounding box center [364, 42] width 12 height 9
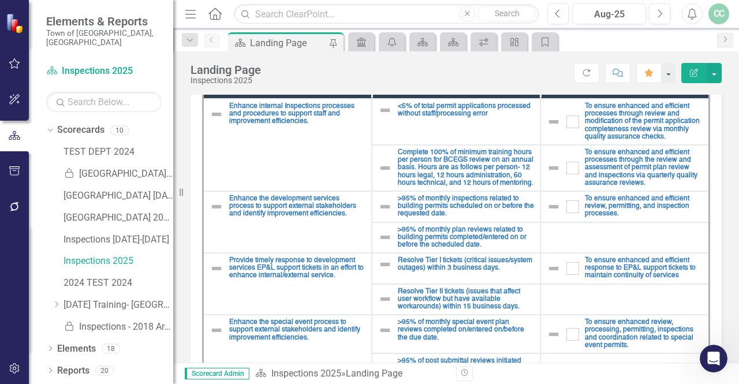
scroll to position [178, 0]
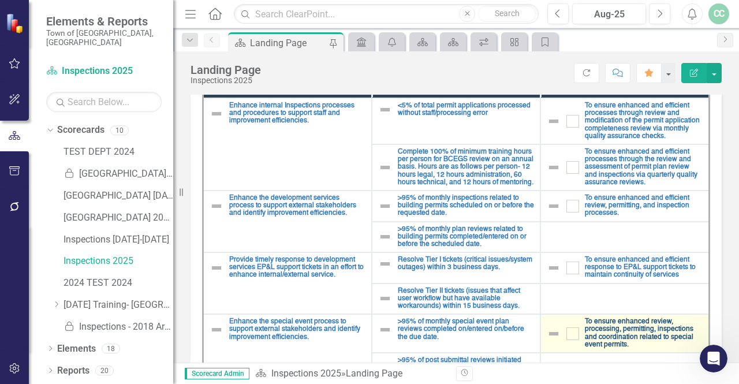
click at [627, 337] on link "To ensure enhanced review, processing, permitting, inspections and coordination…" at bounding box center [644, 333] width 118 height 31
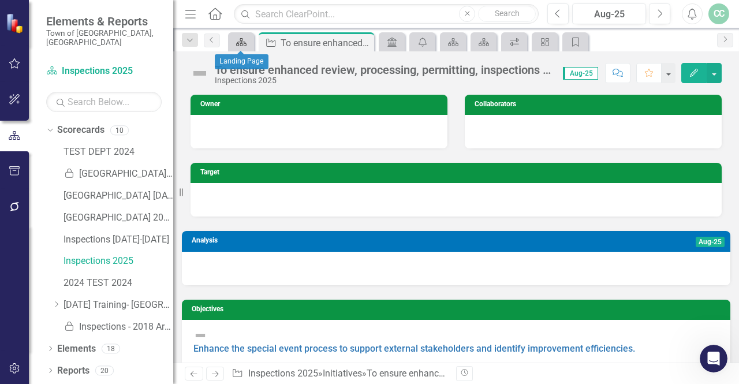
click at [240, 36] on div "Scorecard" at bounding box center [239, 42] width 16 height 14
